Goal: Transaction & Acquisition: Book appointment/travel/reservation

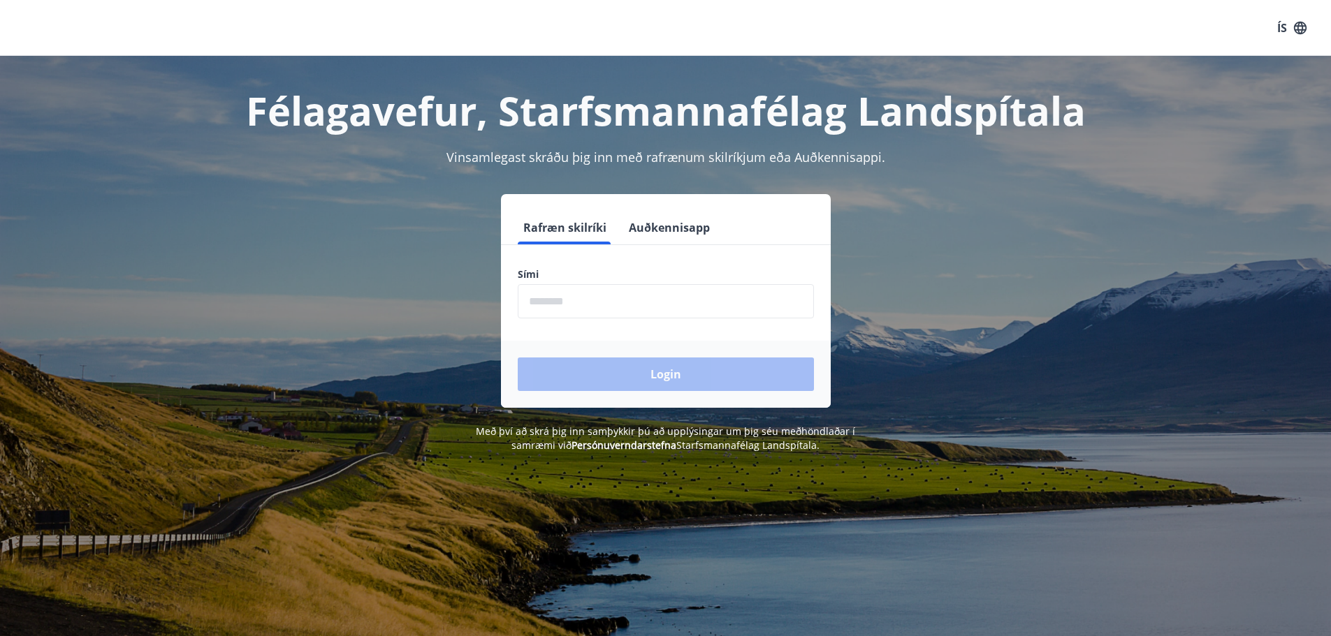
click at [586, 300] on input "phone" at bounding box center [666, 301] width 296 height 34
type input "********"
click at [667, 372] on button "Login" at bounding box center [666, 375] width 296 height 34
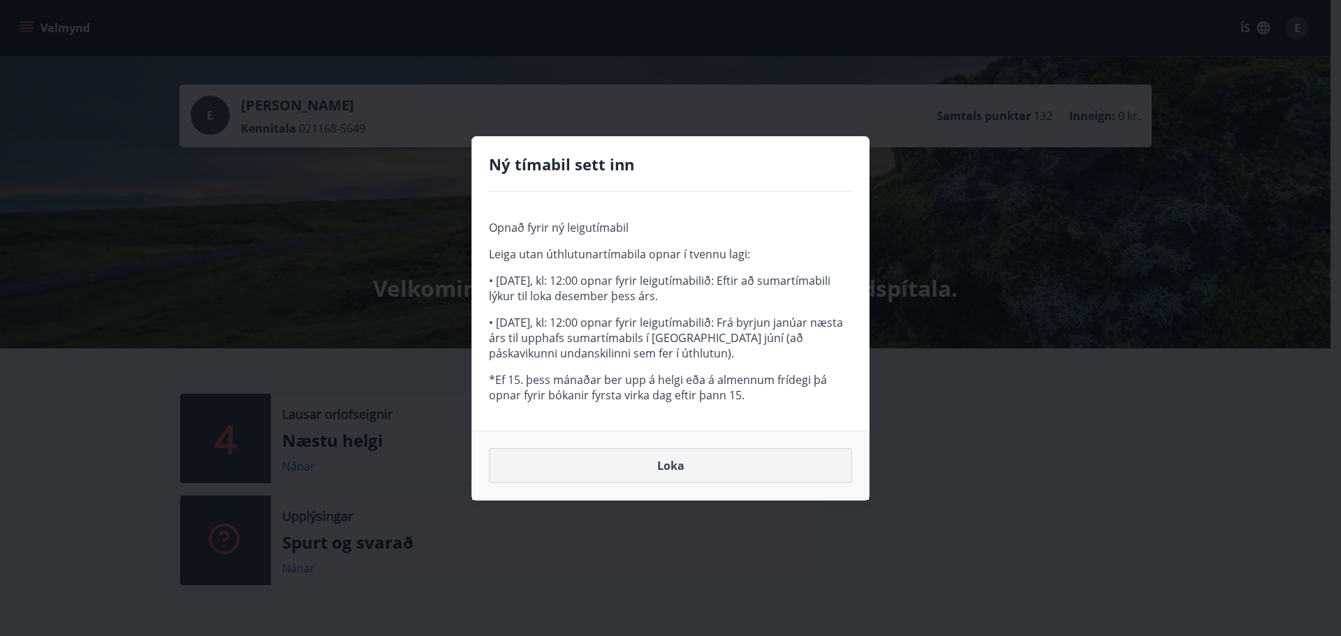
click at [682, 471] on button "Loka" at bounding box center [670, 465] width 363 height 35
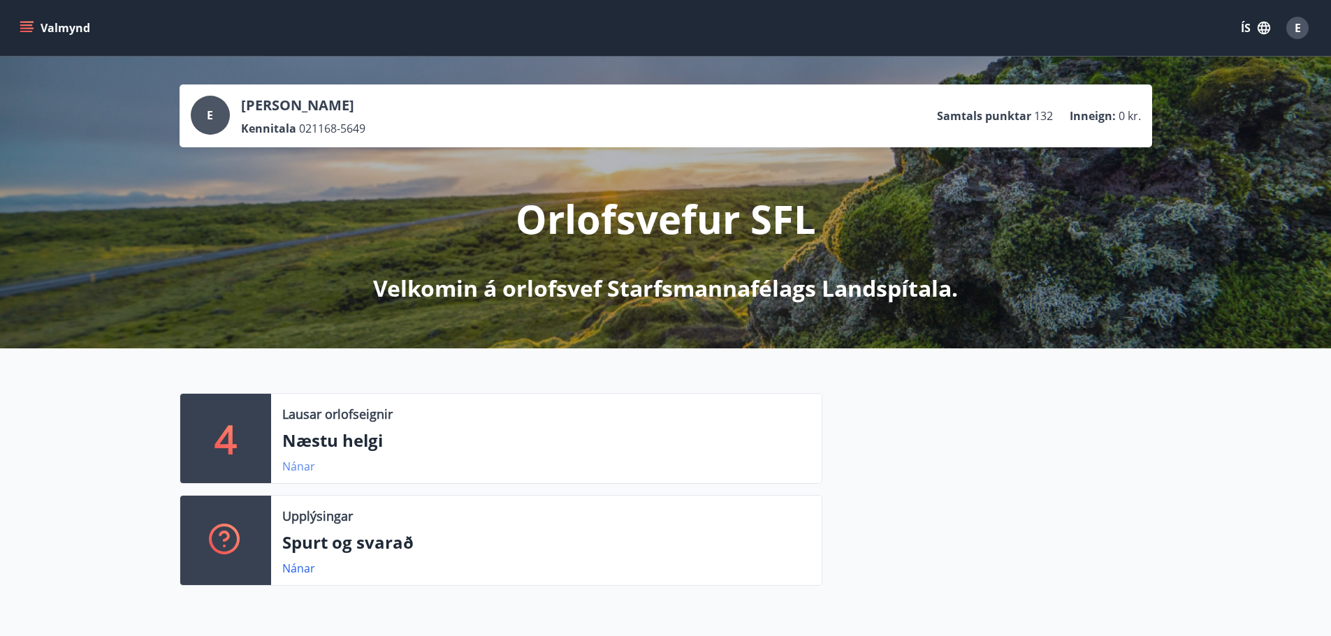
click at [299, 467] on link "Nánar" at bounding box center [298, 466] width 33 height 15
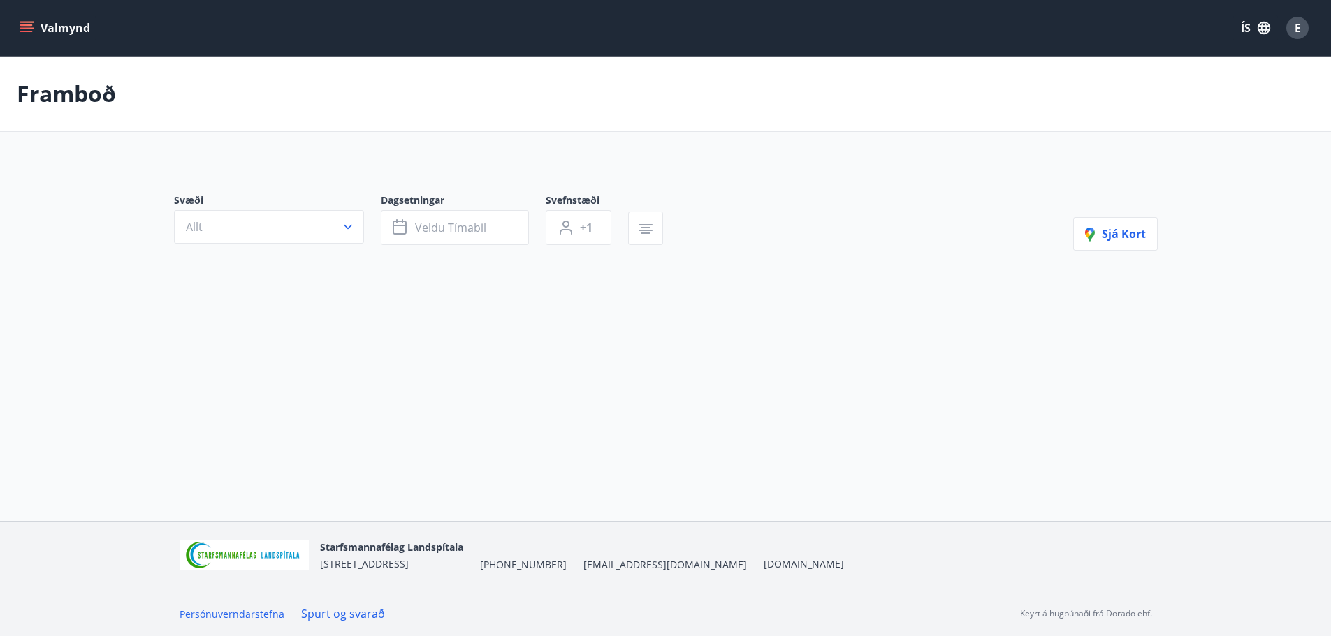
type input "*"
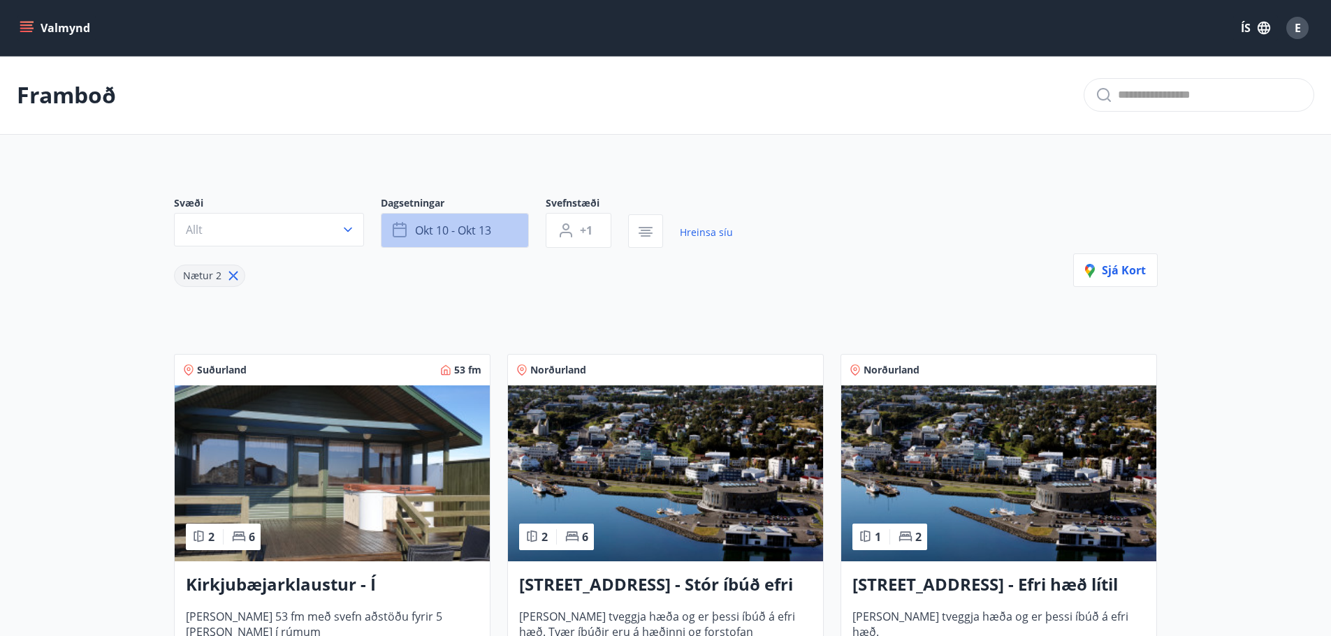
click at [399, 230] on icon "button" at bounding box center [401, 230] width 17 height 17
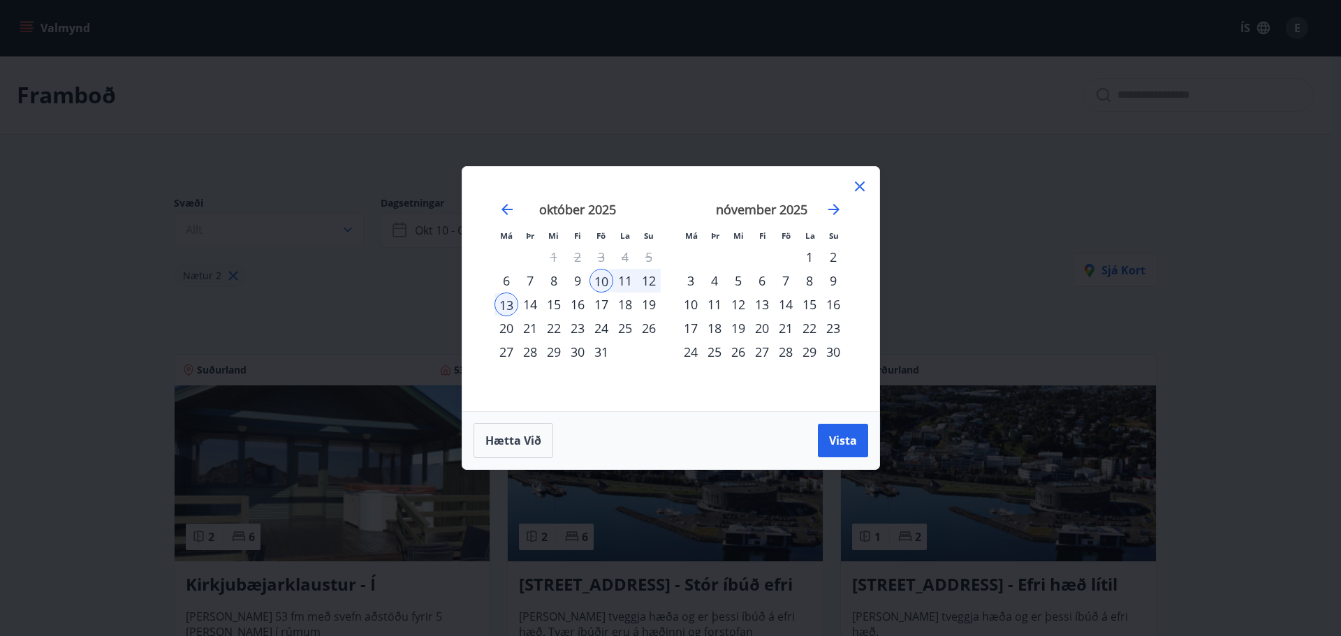
click at [715, 281] on div "4" at bounding box center [715, 281] width 24 height 24
click at [786, 279] on div "7" at bounding box center [786, 281] width 24 height 24
click at [843, 444] on span "Vista" at bounding box center [843, 440] width 28 height 15
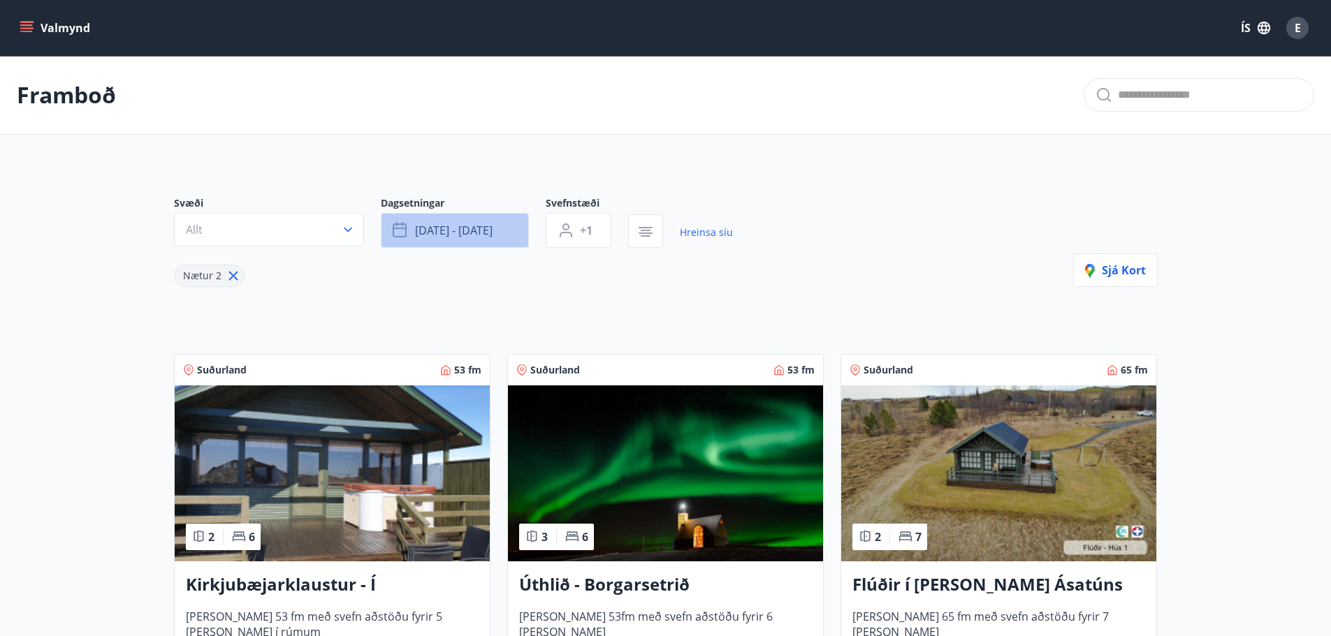
click at [478, 226] on span "nóv 04 - nóv 07" at bounding box center [454, 230] width 78 height 15
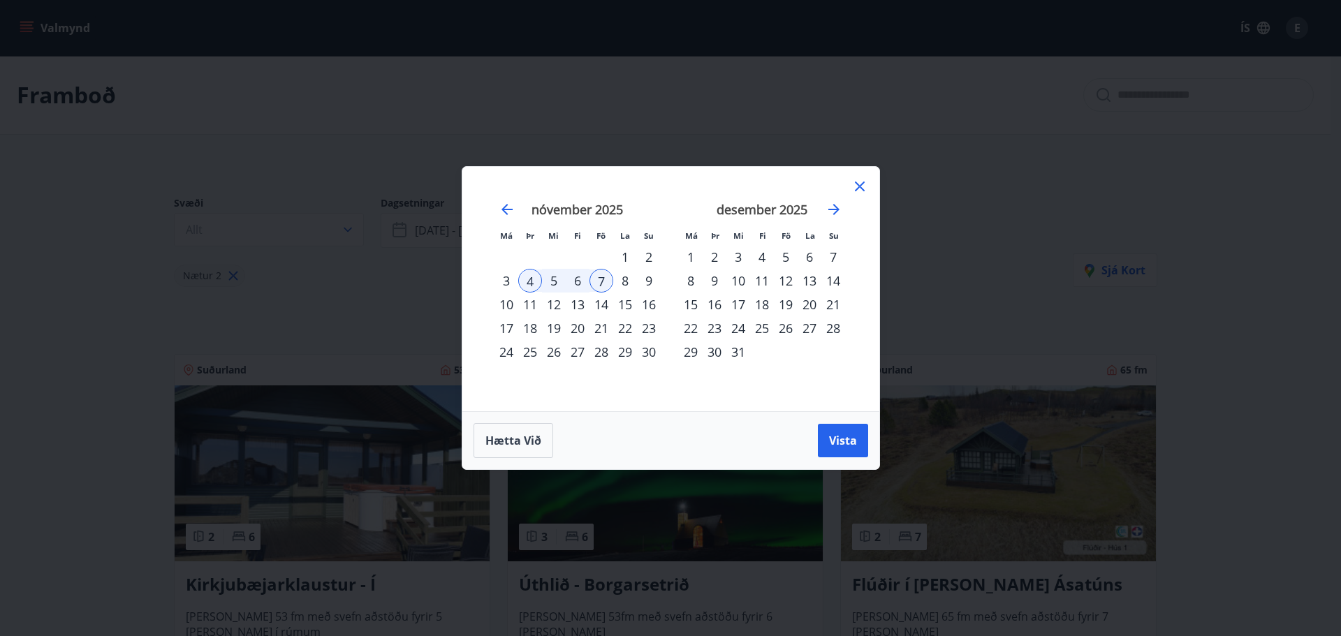
click at [501, 305] on div "10" at bounding box center [506, 305] width 24 height 24
click at [580, 302] on div "13" at bounding box center [578, 305] width 24 height 24
click at [846, 442] on span "Vista" at bounding box center [843, 440] width 28 height 15
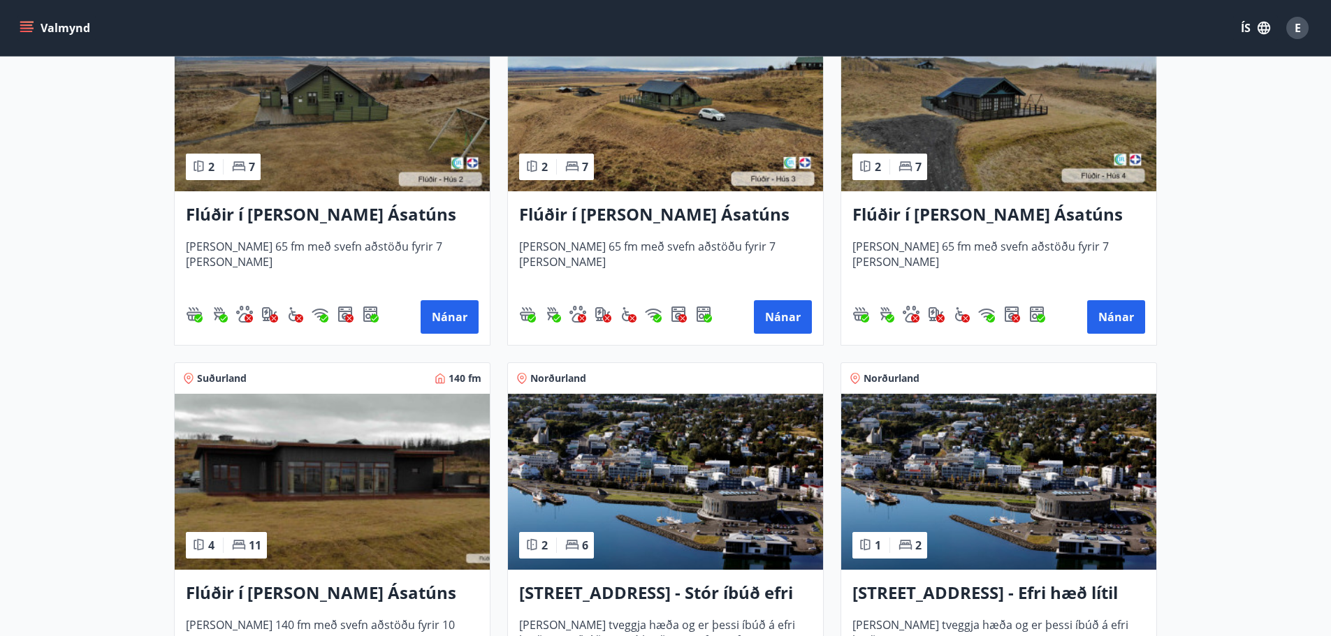
scroll to position [838, 0]
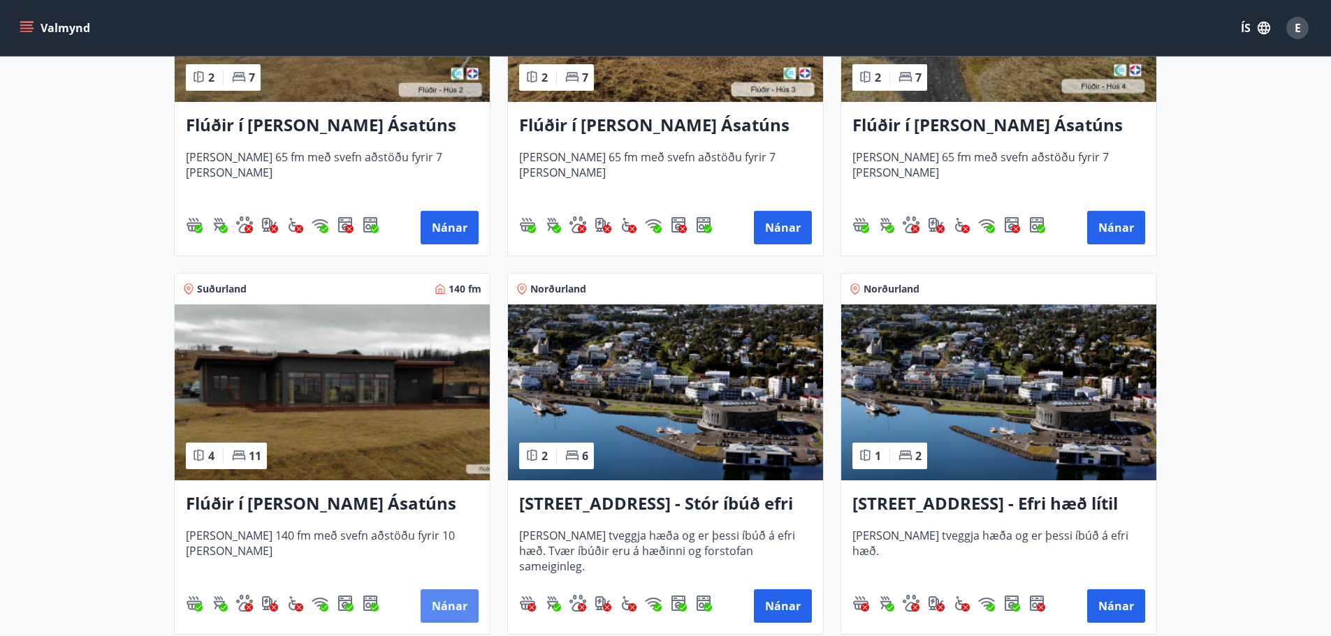
click at [439, 609] on button "Nánar" at bounding box center [449, 606] width 58 height 34
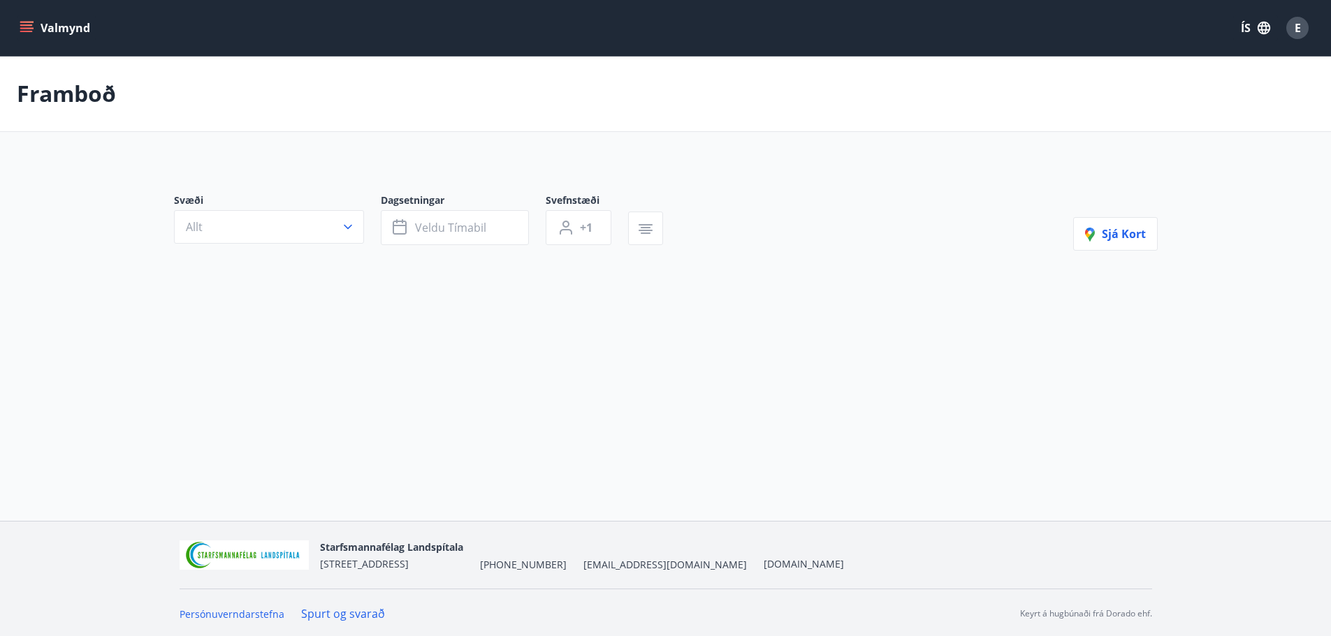
type input "*"
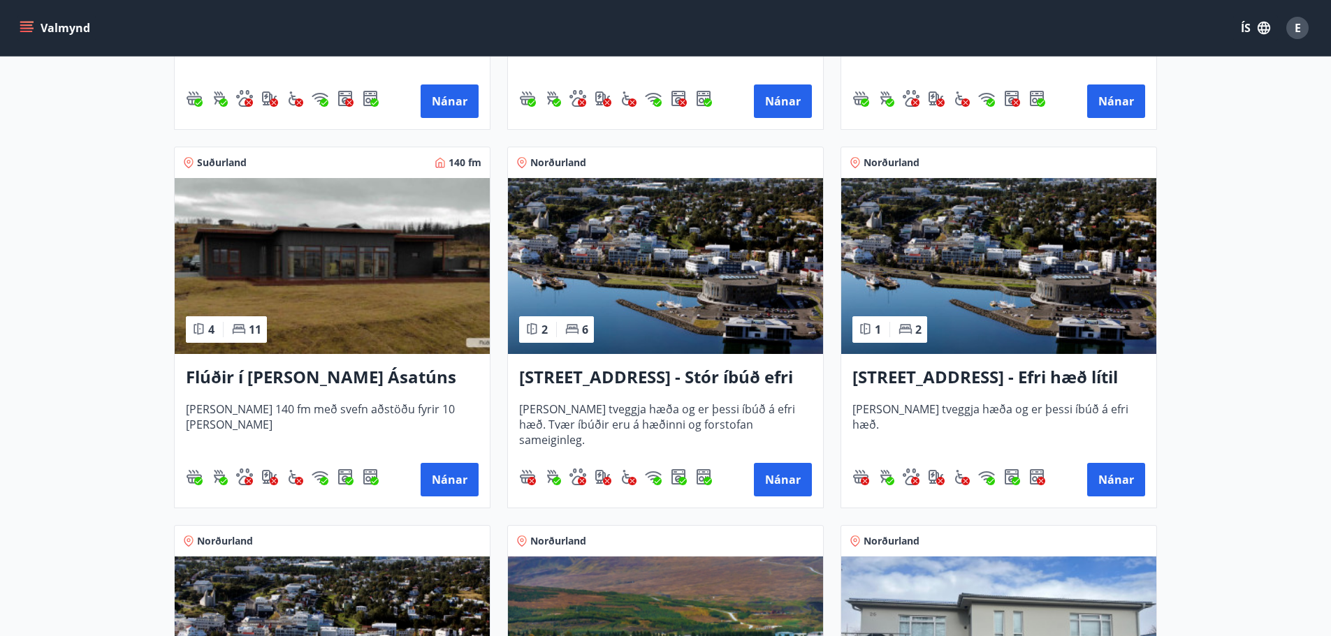
scroll to position [978, 0]
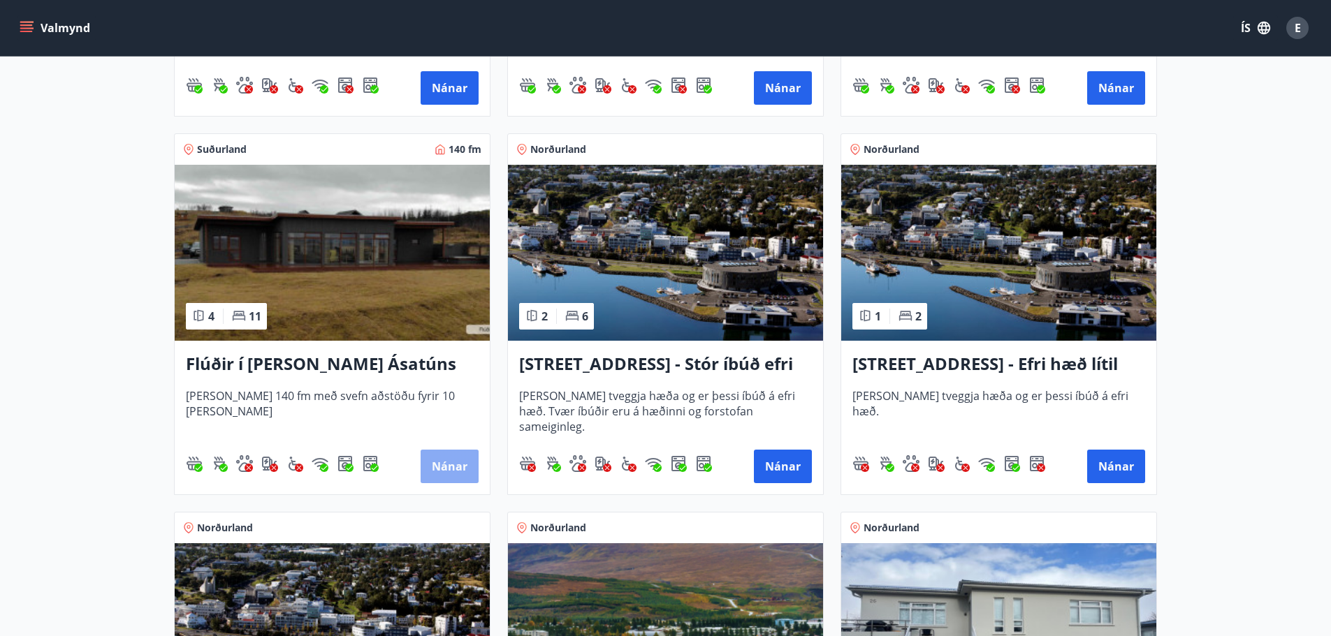
click at [457, 465] on button "Nánar" at bounding box center [449, 467] width 58 height 34
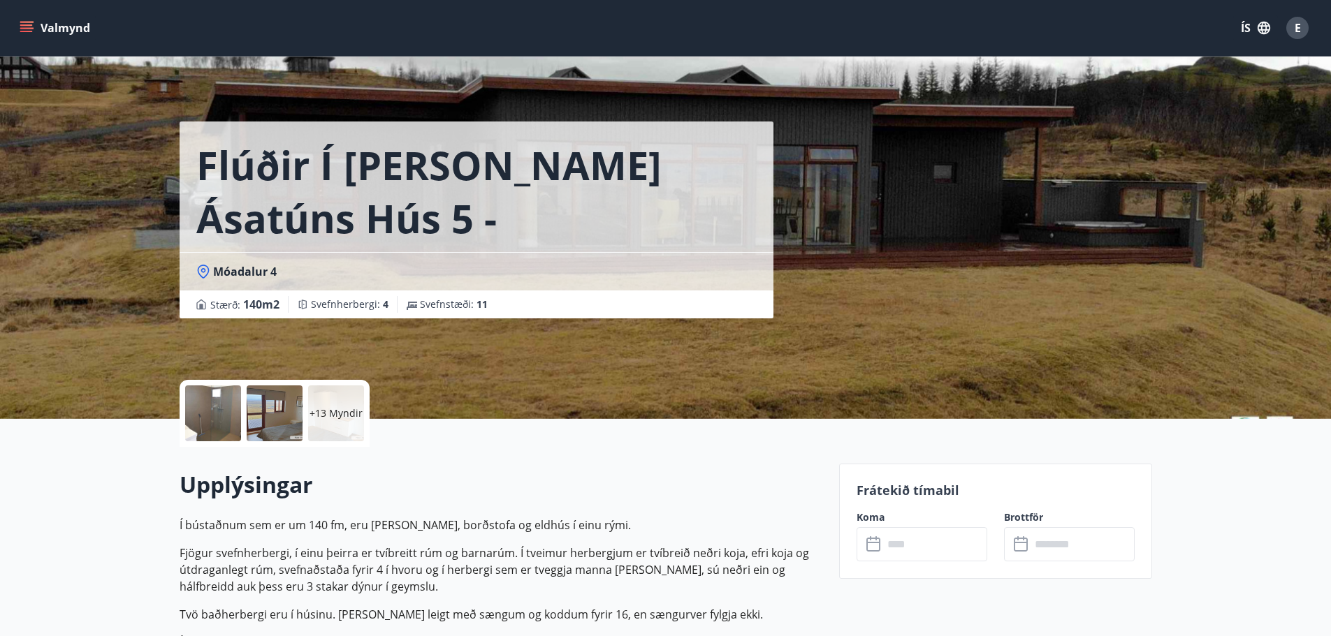
click at [911, 546] on input "text" at bounding box center [935, 544] width 104 height 34
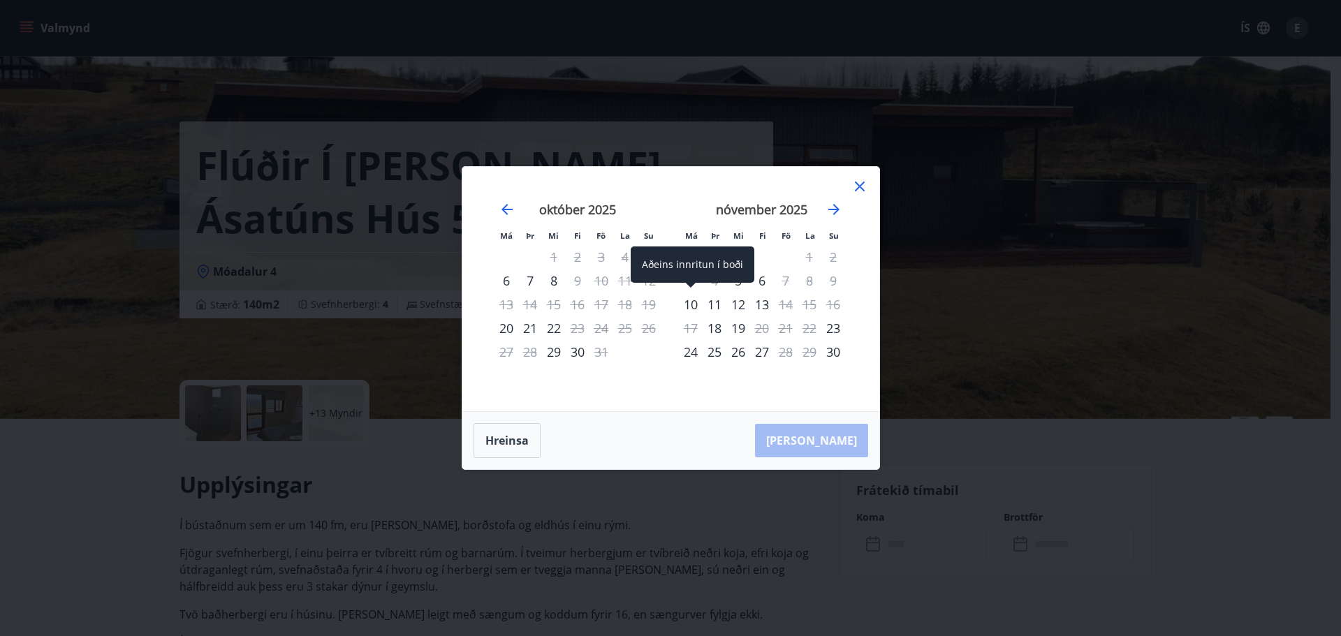
click at [689, 307] on div "10" at bounding box center [691, 305] width 24 height 24
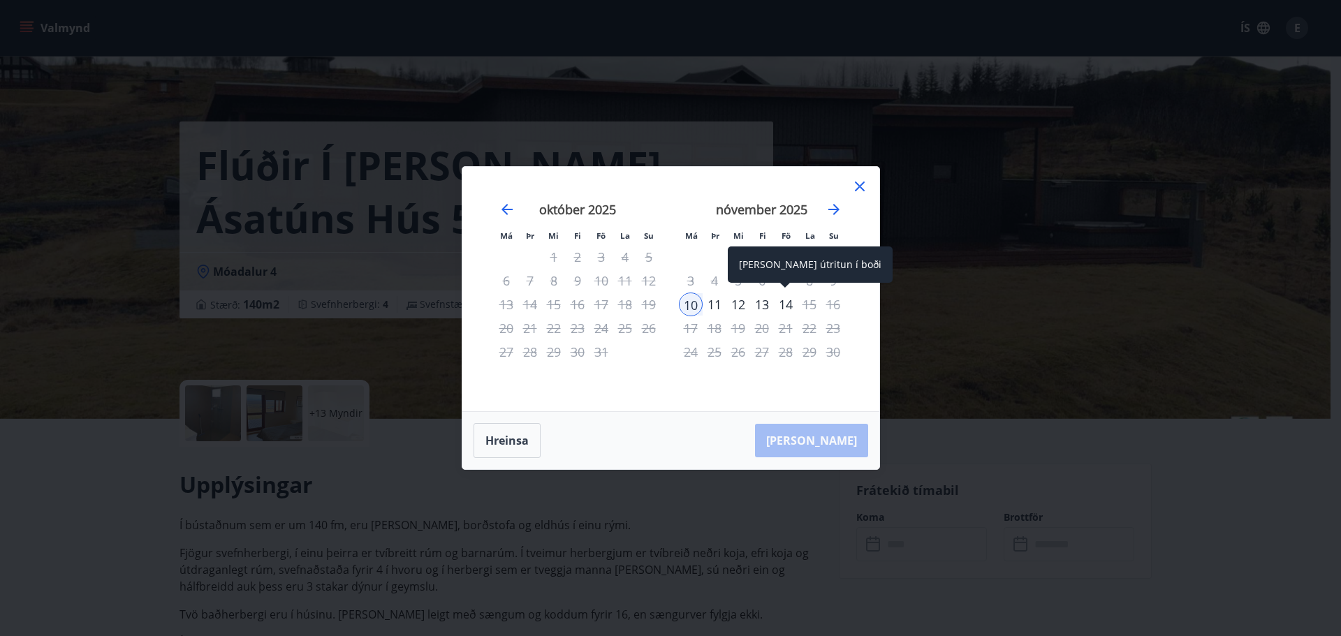
click at [789, 300] on div "14" at bounding box center [786, 305] width 24 height 24
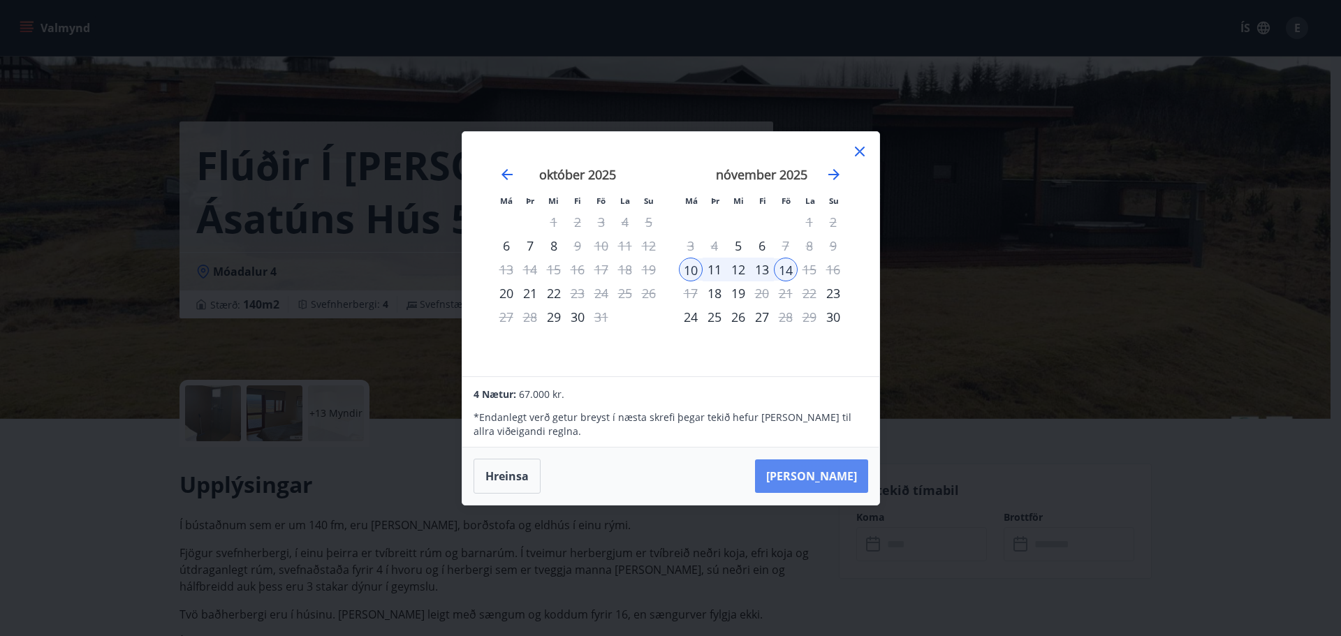
click at [828, 472] on button "Taka Frá" at bounding box center [811, 477] width 113 height 34
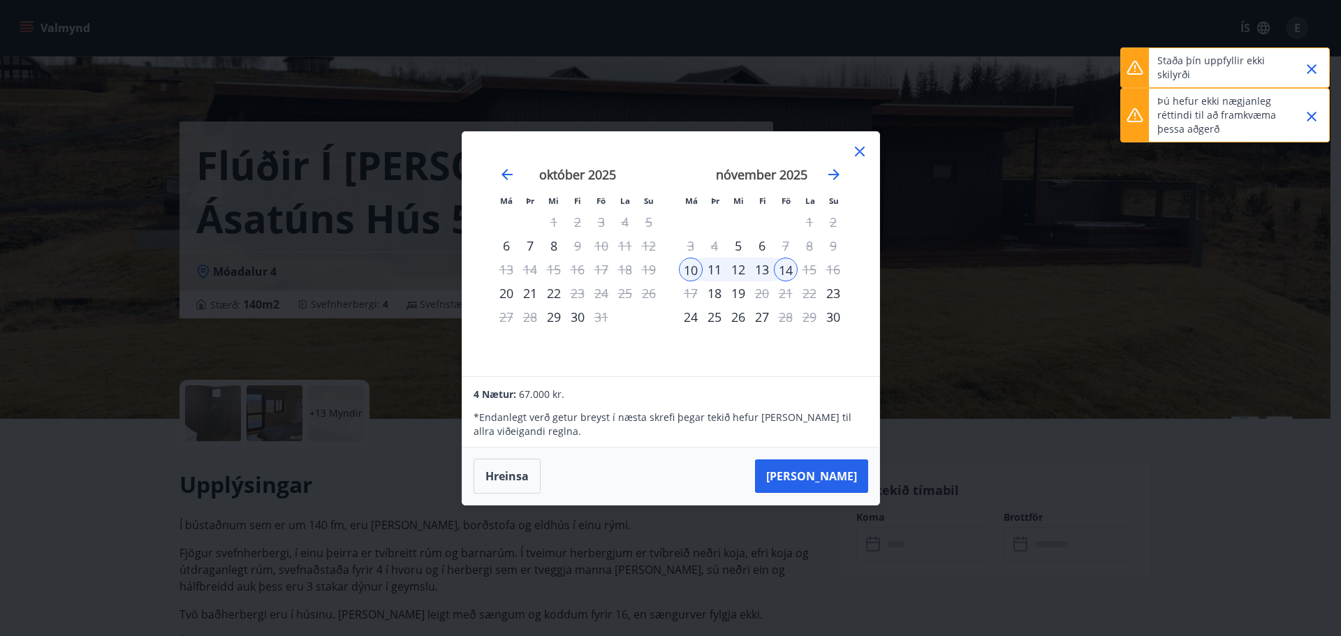
click at [1313, 64] on icon "Close" at bounding box center [1311, 69] width 17 height 17
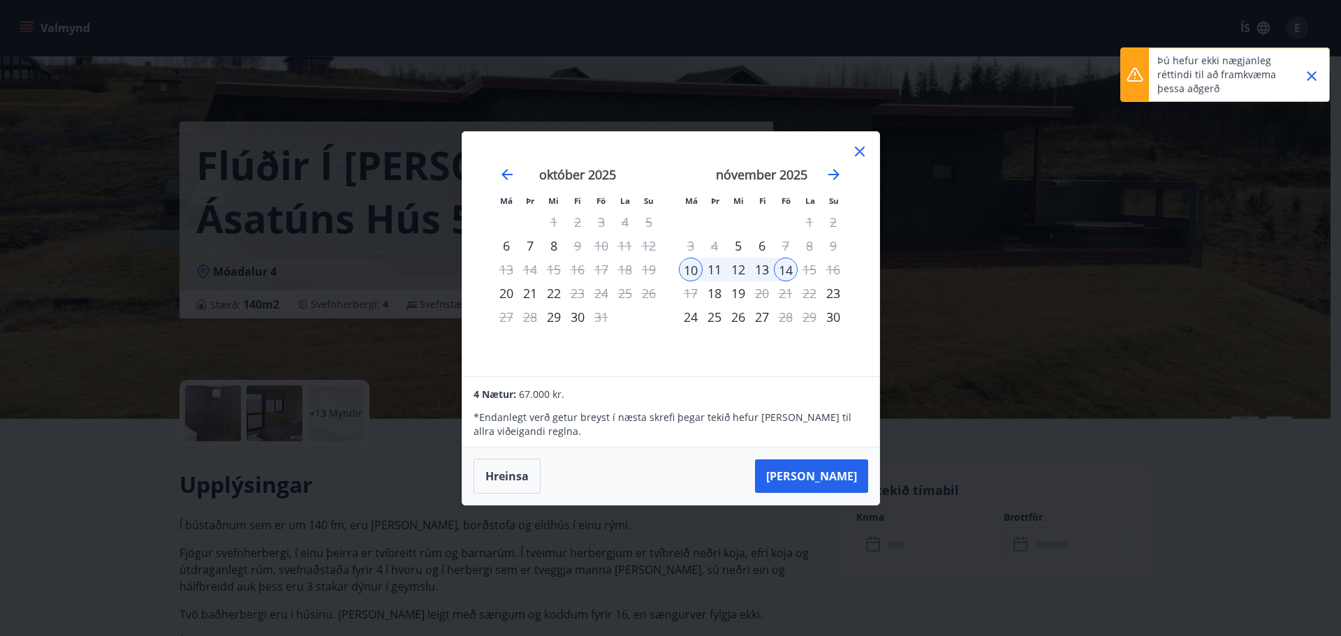
click at [1310, 78] on icon "Close" at bounding box center [1312, 76] width 10 height 10
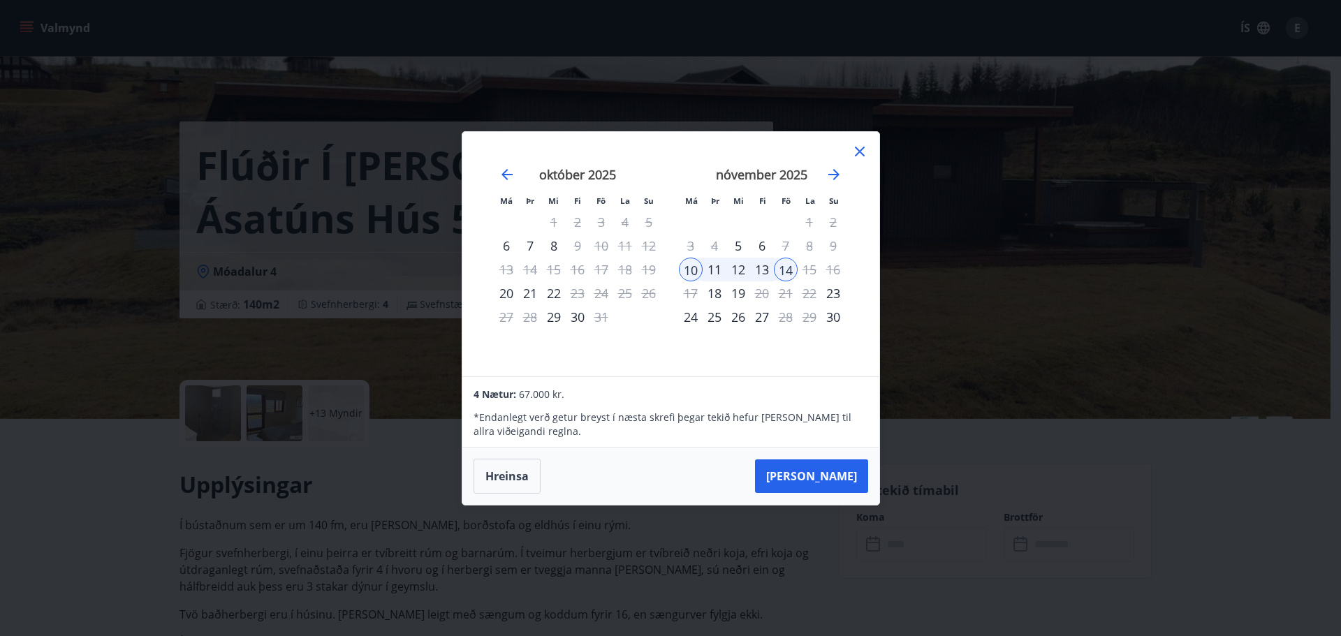
click at [856, 154] on icon at bounding box center [860, 152] width 10 height 10
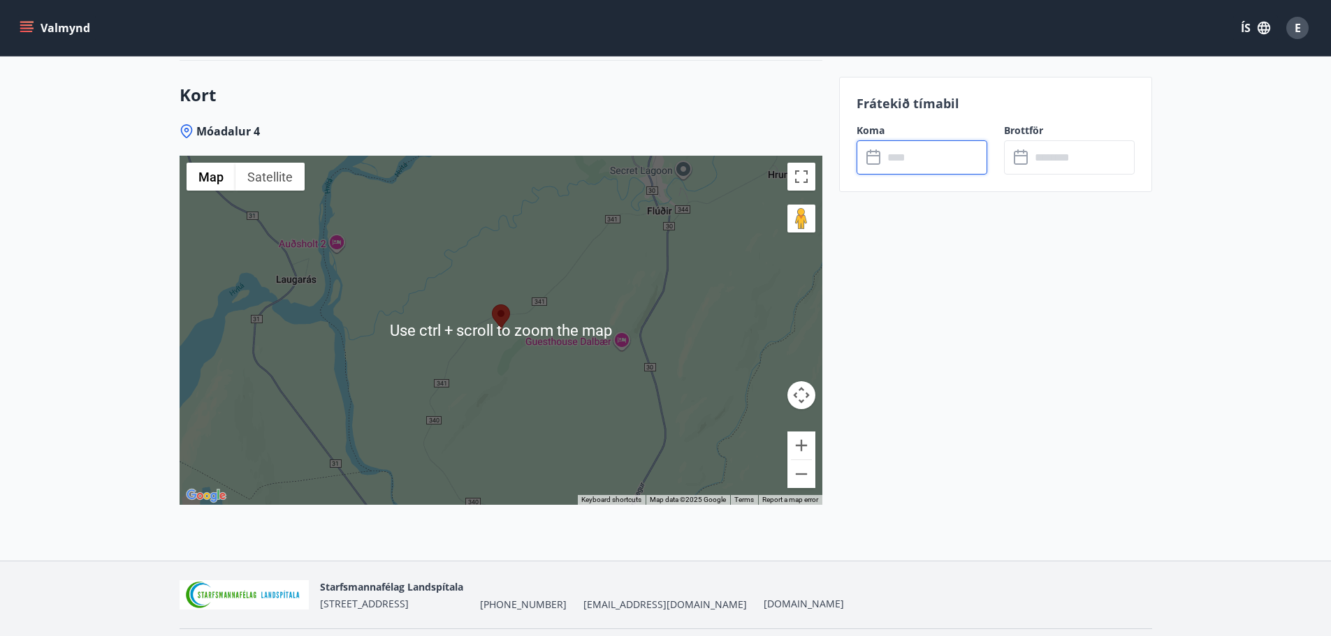
scroll to position [2207, 0]
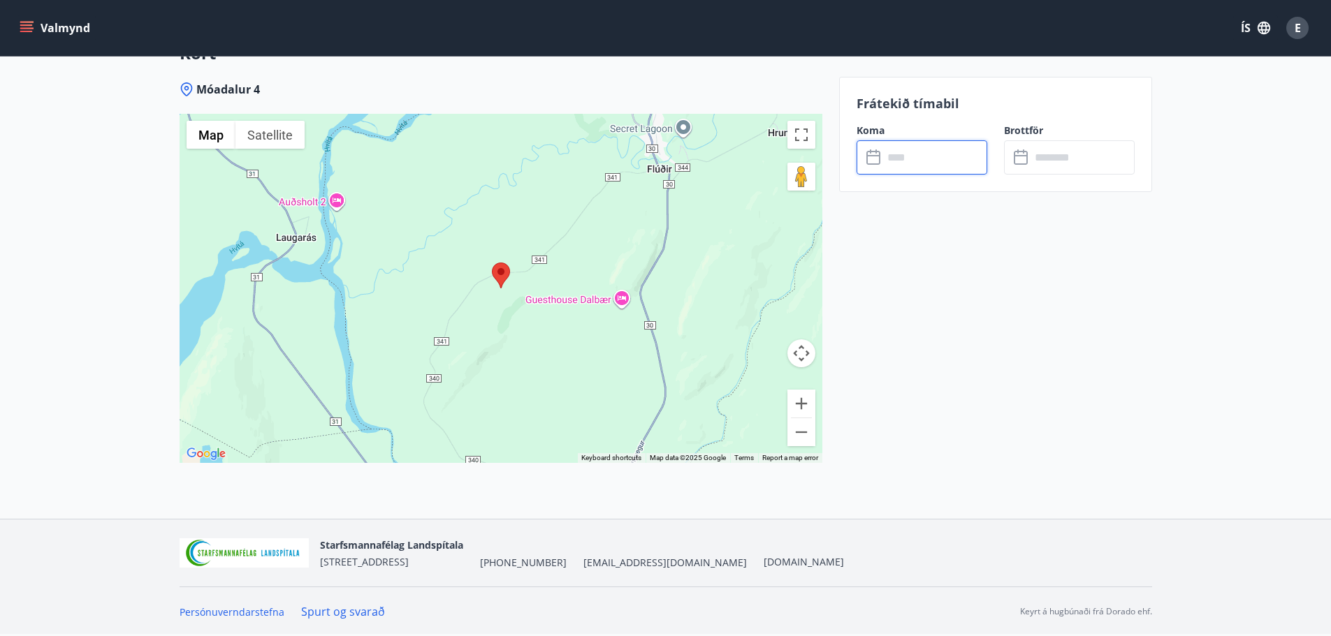
click at [928, 159] on input "text" at bounding box center [935, 157] width 104 height 34
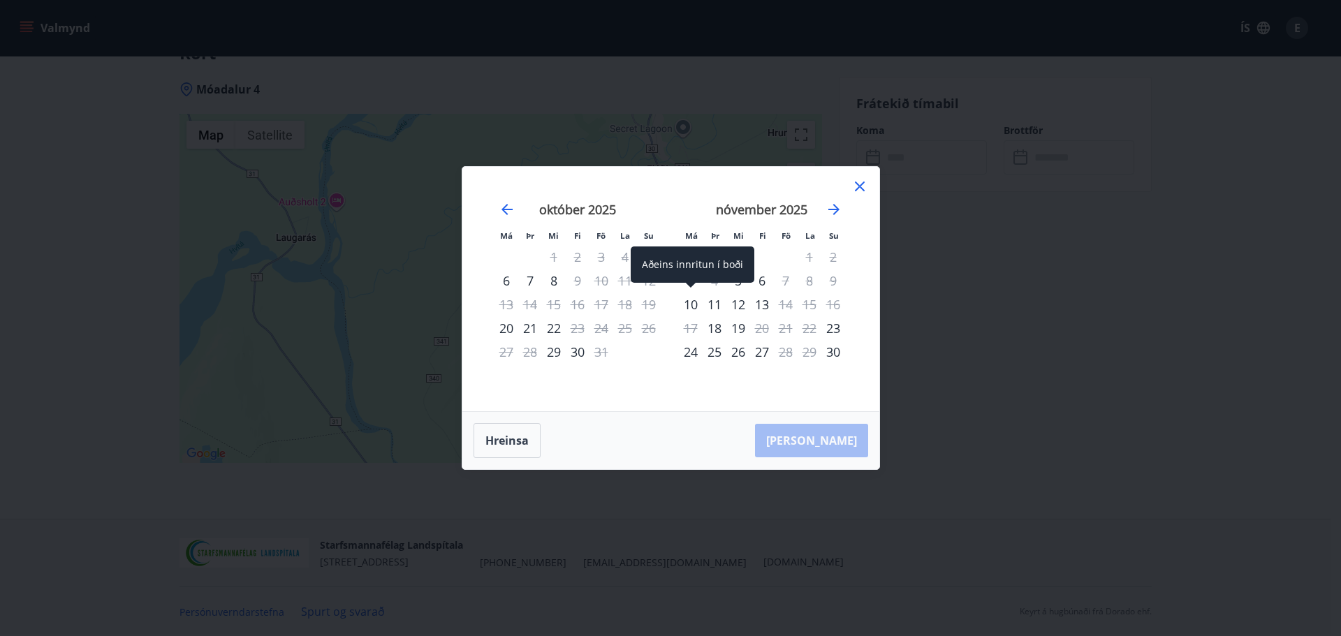
drag, startPoint x: 694, startPoint y: 305, endPoint x: 701, endPoint y: 302, distance: 7.2
click at [697, 305] on div "10" at bounding box center [691, 305] width 24 height 24
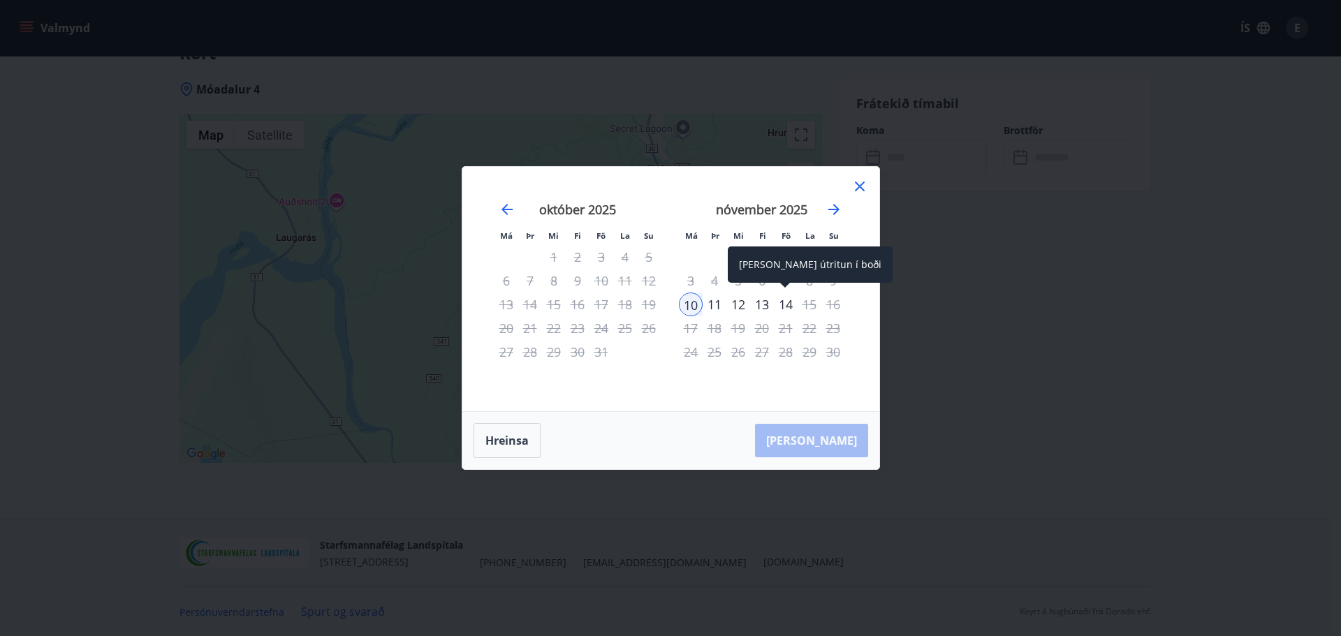
click at [789, 305] on div "14" at bounding box center [786, 305] width 24 height 24
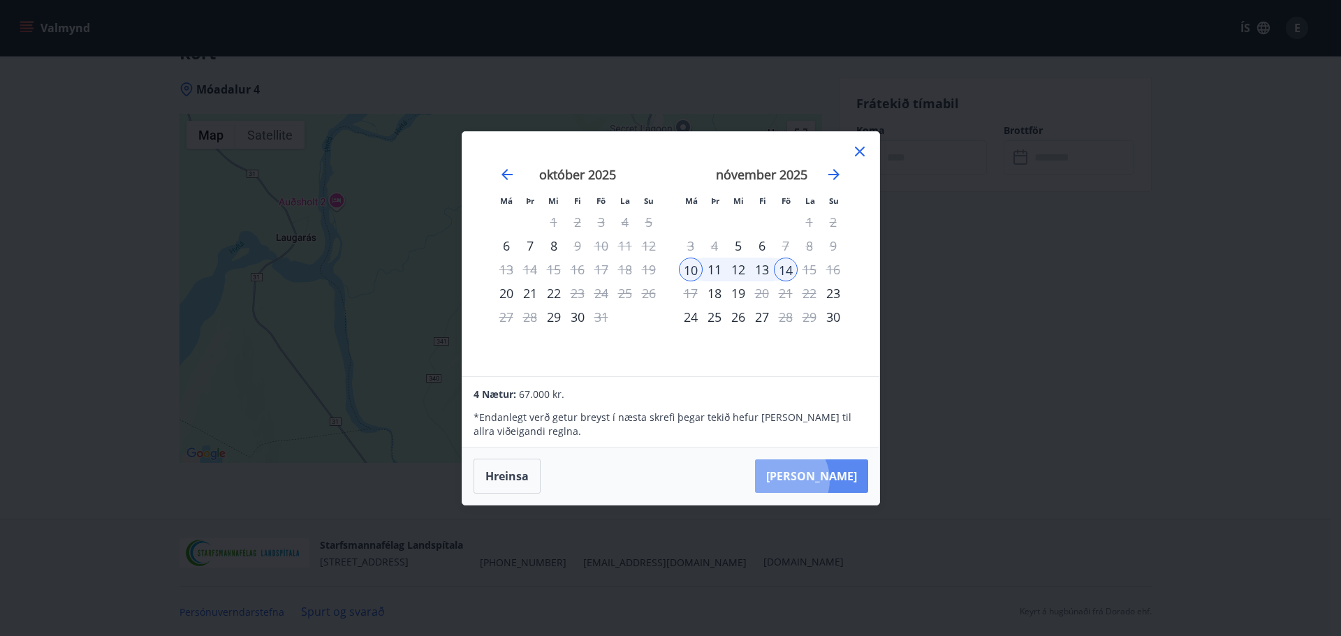
click at [825, 480] on button "Taka Frá" at bounding box center [811, 477] width 113 height 34
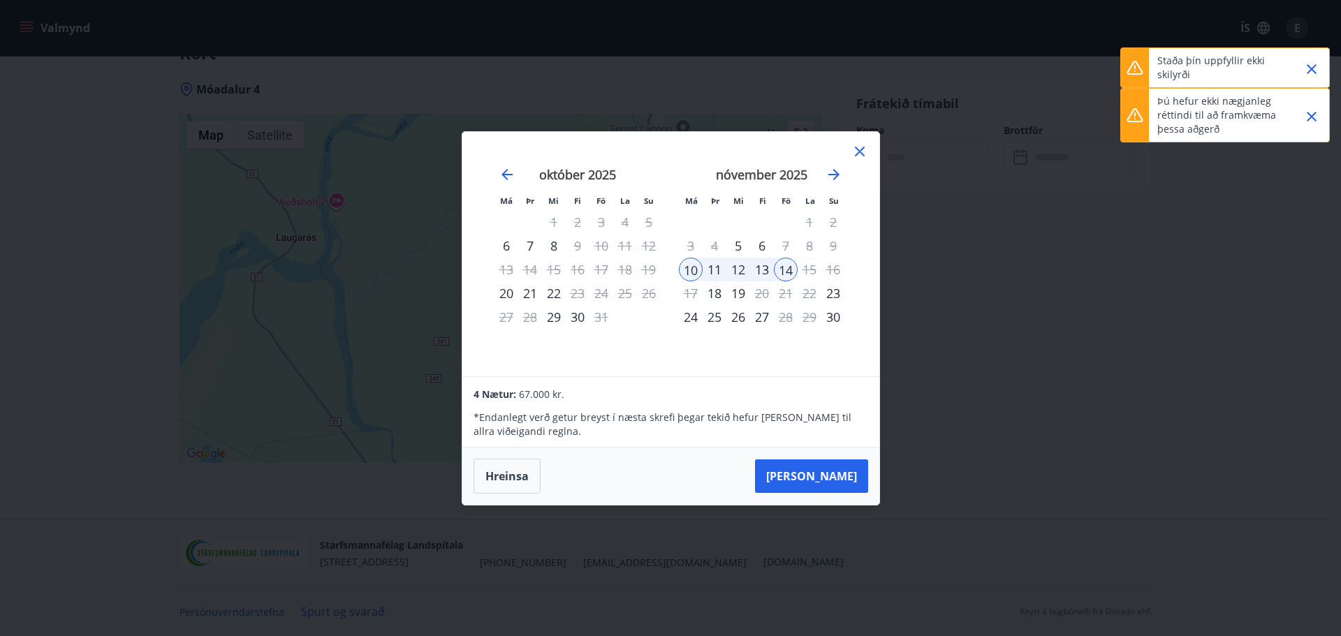
click at [1317, 64] on icon "Close" at bounding box center [1311, 69] width 17 height 17
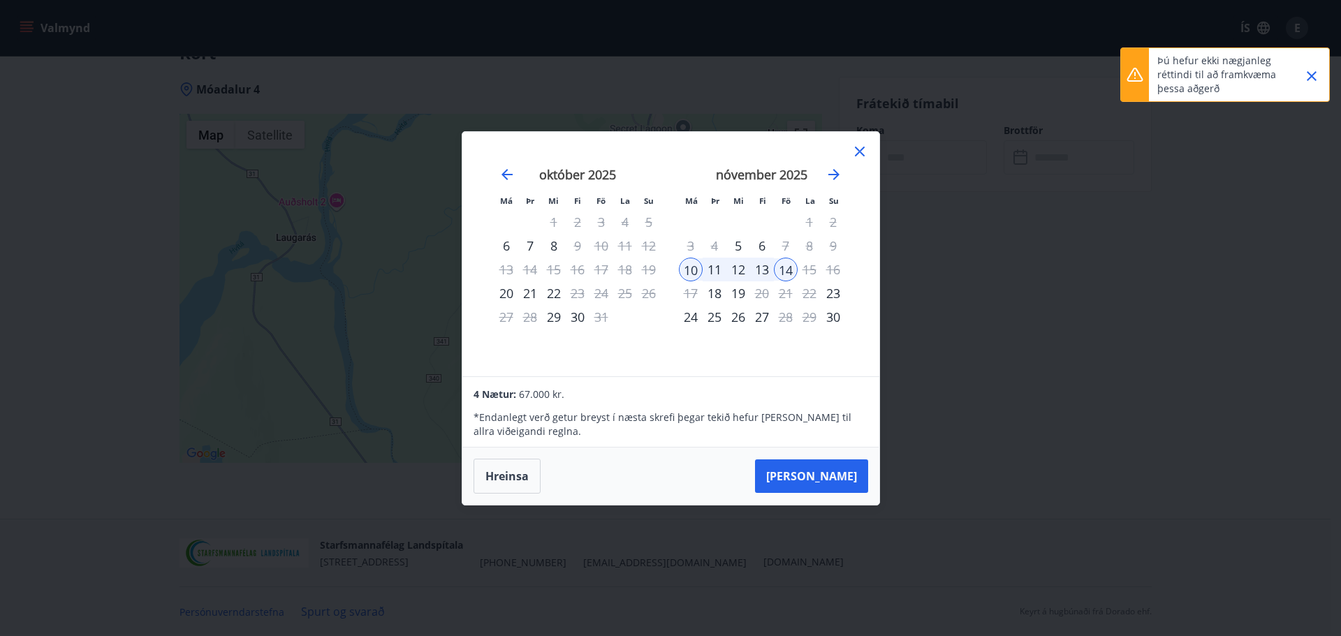
click at [1315, 73] on icon "Close" at bounding box center [1312, 76] width 10 height 10
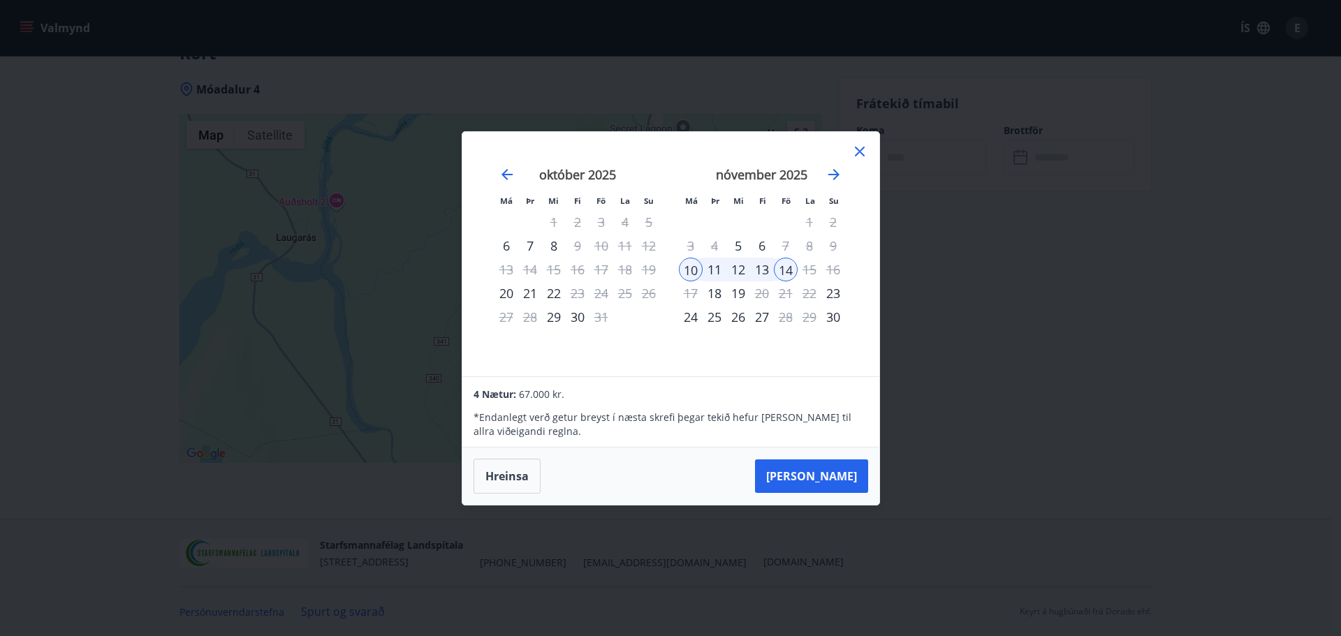
click at [855, 147] on icon at bounding box center [860, 152] width 10 height 10
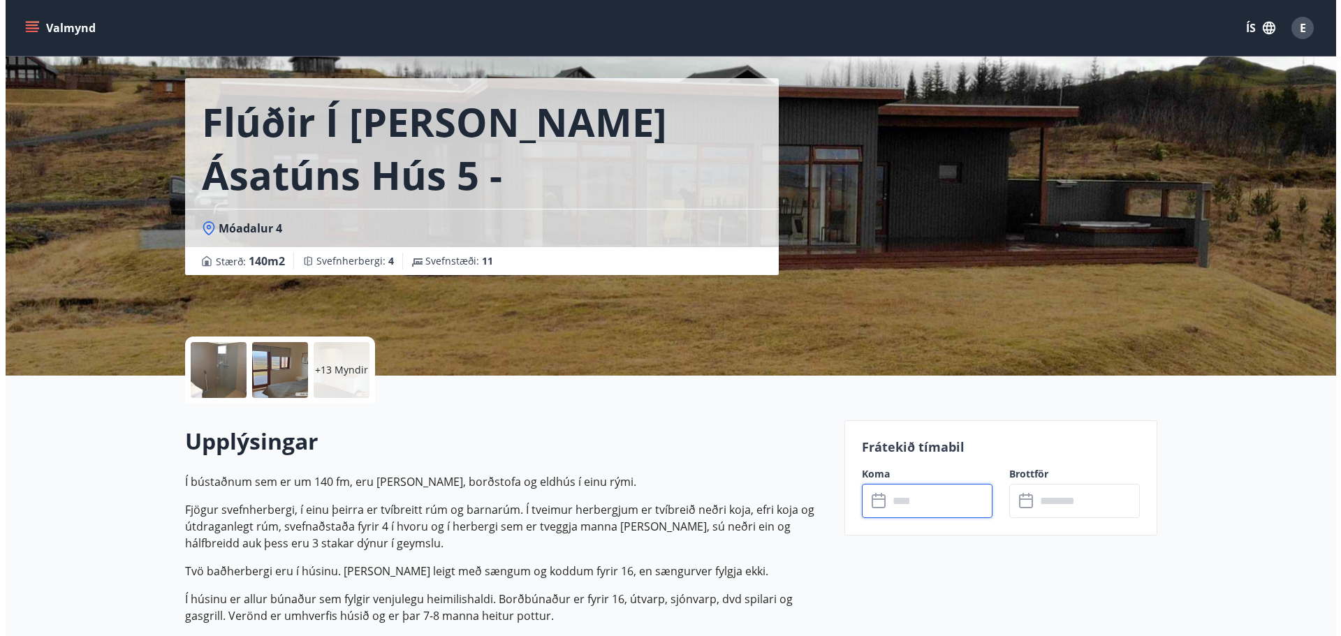
scroll to position [42, 0]
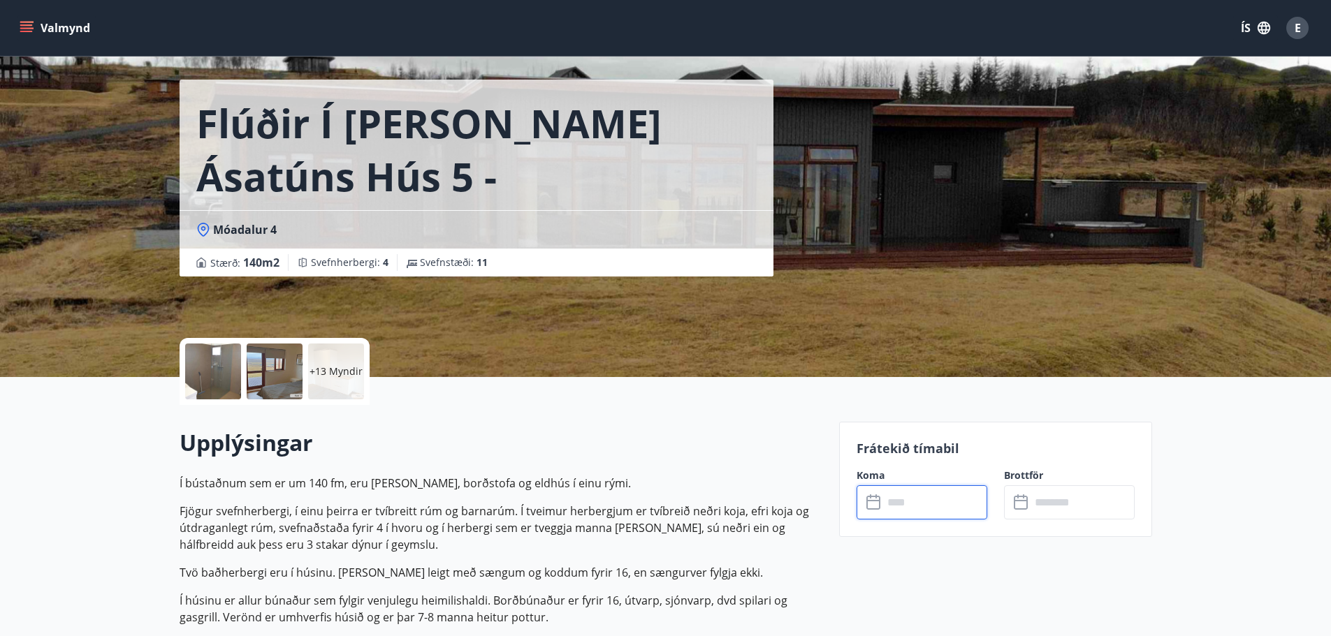
click at [200, 369] on div at bounding box center [213, 372] width 56 height 56
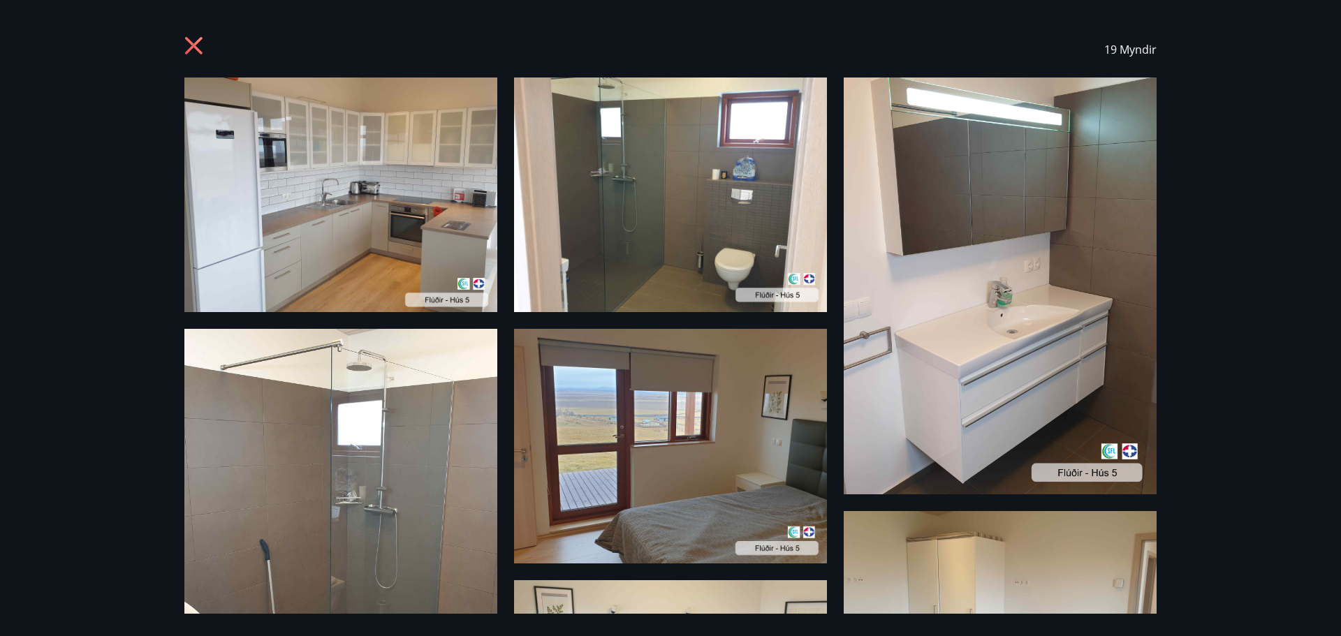
scroll to position [0, 0]
